Goal: Check status: Check status

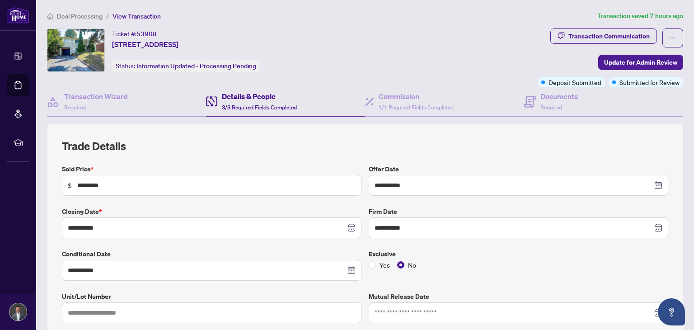
scroll to position [435, 0]
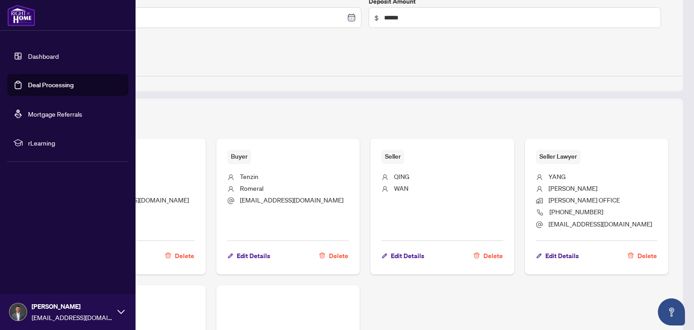
click at [37, 55] on link "Dashboard" at bounding box center [43, 56] width 31 height 8
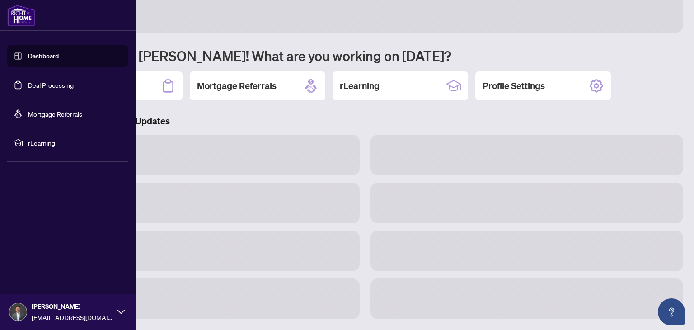
scroll to position [47, 0]
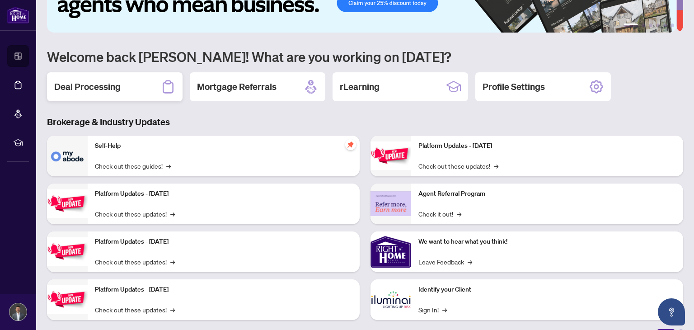
click at [128, 87] on div "Deal Processing" at bounding box center [114, 86] width 135 height 29
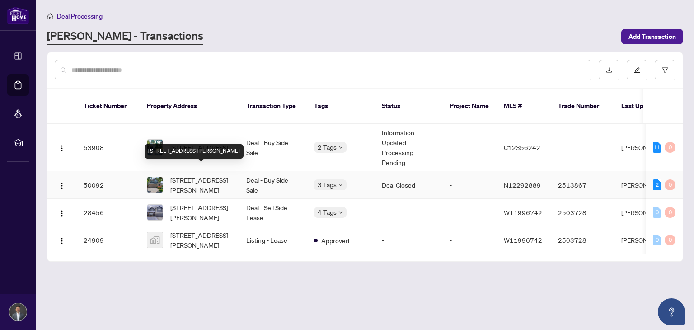
click at [183, 177] on span "[STREET_ADDRESS][PERSON_NAME]" at bounding box center [200, 185] width 61 height 20
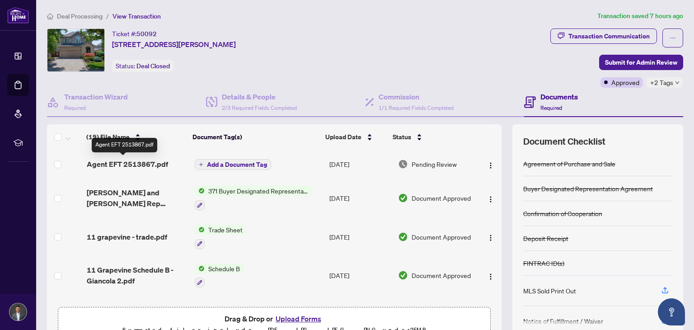
click at [138, 165] on span "Agent EFT 2513867.pdf" at bounding box center [127, 163] width 81 height 11
